Goal: Find specific page/section: Find specific page/section

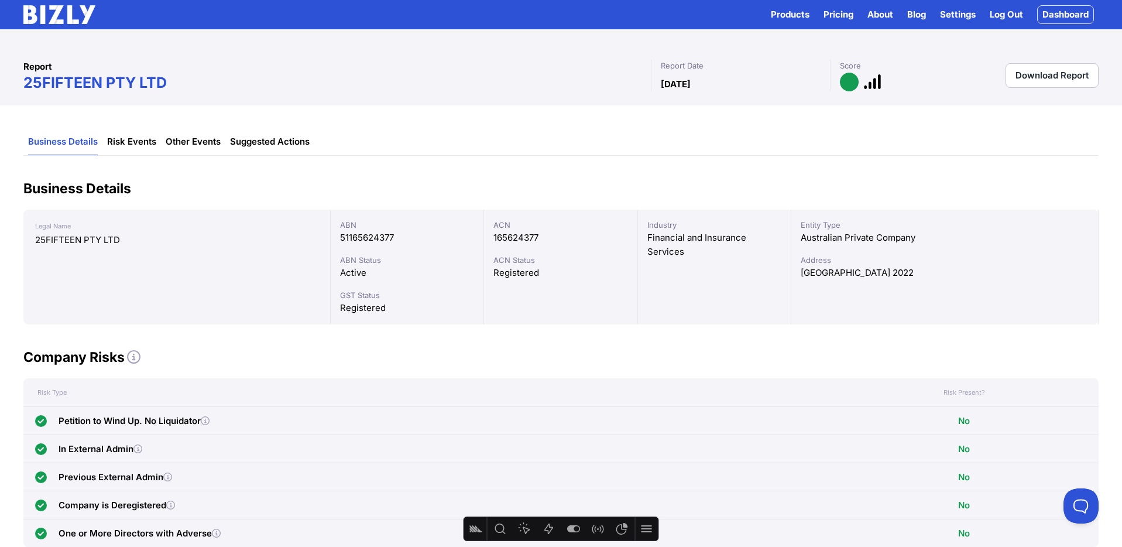
click at [77, 9] on img at bounding box center [59, 14] width 72 height 19
